Goal: Navigation & Orientation: Find specific page/section

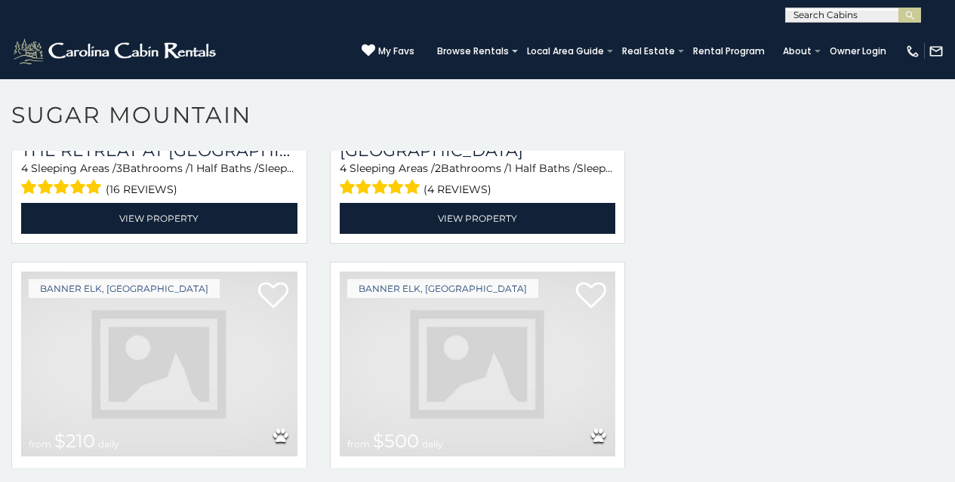
scroll to position [2557, 0]
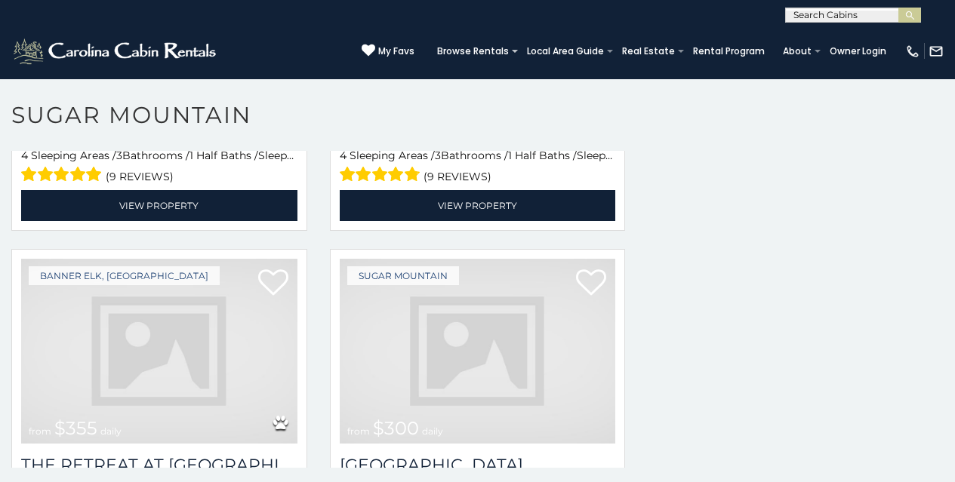
click at [537, 259] on img at bounding box center [478, 351] width 276 height 185
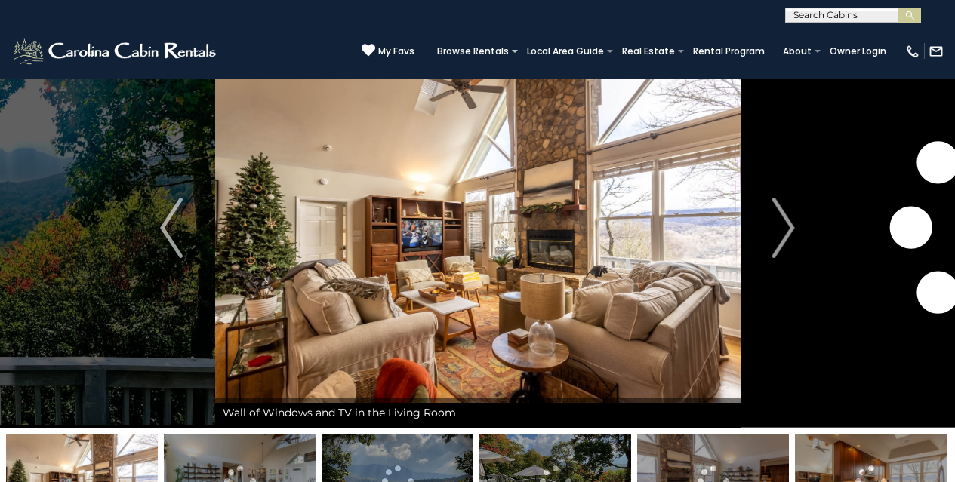
scroll to position [61, 0]
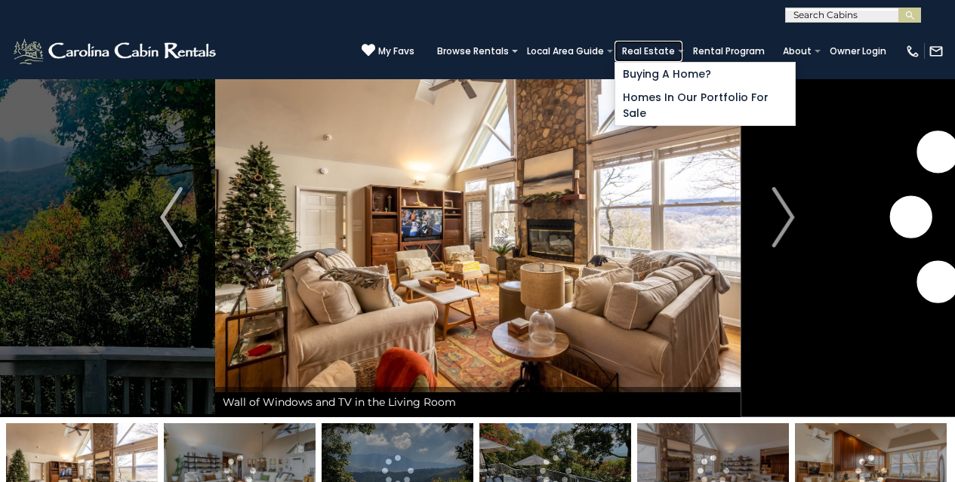
click at [682, 54] on link "Real Estate" at bounding box center [648, 51] width 68 height 21
